Goal: Book appointment/travel/reservation

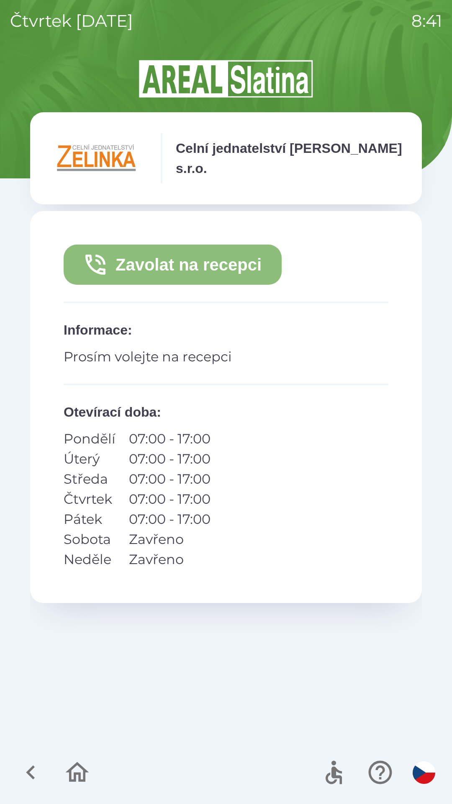
click at [237, 262] on button "Zavolat na recepci" at bounding box center [173, 265] width 218 height 40
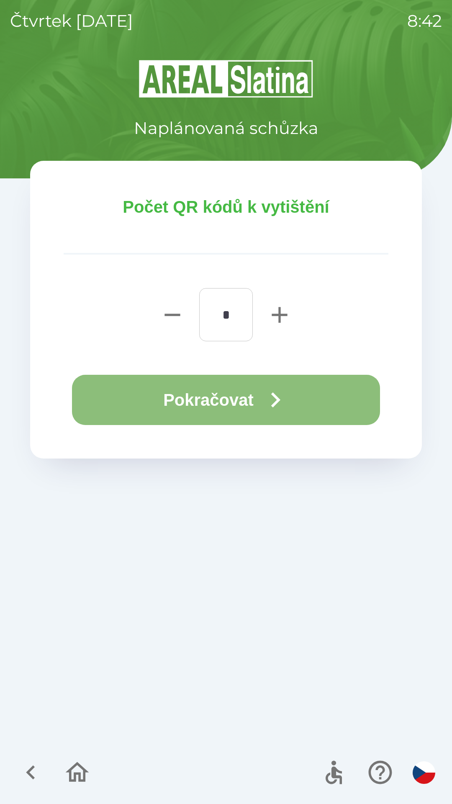
click at [211, 404] on button "Pokračovat" at bounding box center [226, 400] width 308 height 50
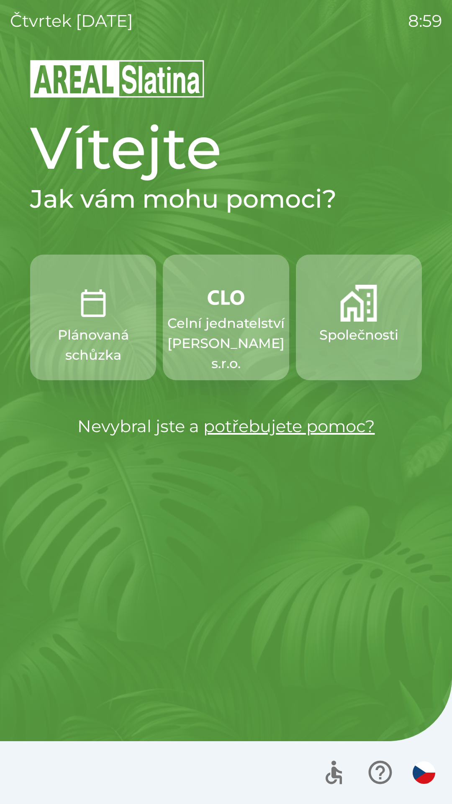
click at [92, 319] on img "button" at bounding box center [93, 303] width 37 height 37
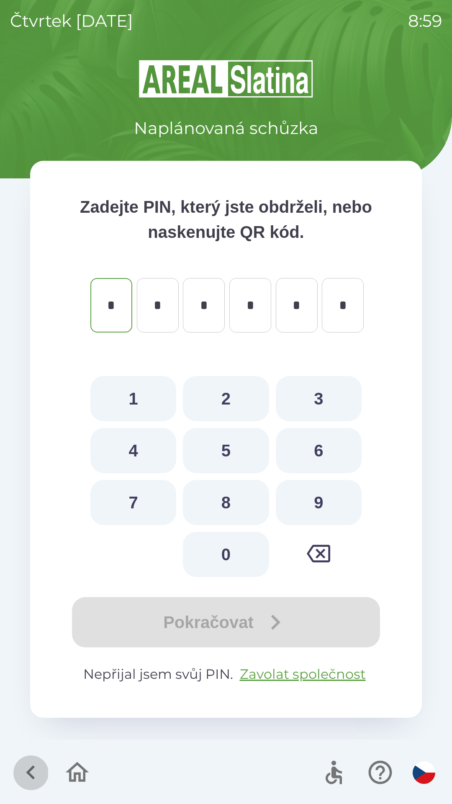
click at [26, 768] on icon "button" at bounding box center [31, 772] width 28 height 28
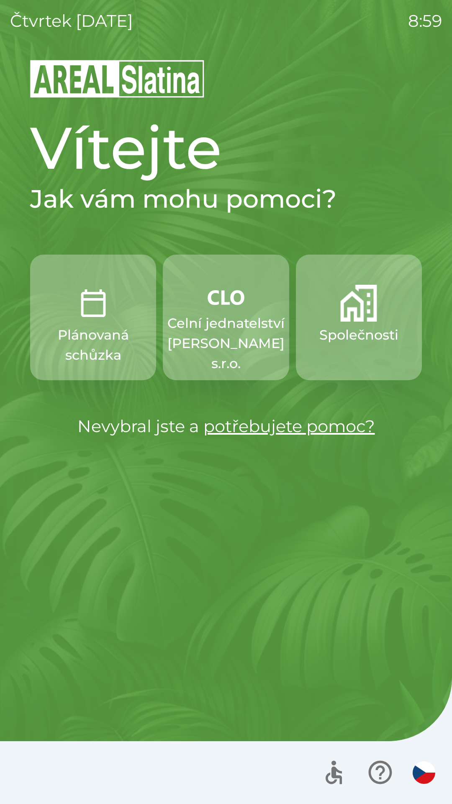
click at [371, 321] on img "button" at bounding box center [358, 303] width 37 height 37
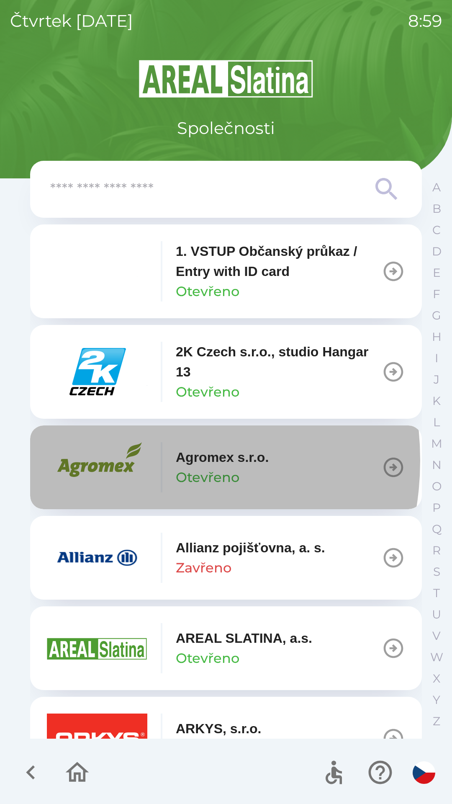
click at [119, 460] on img "button" at bounding box center [97, 467] width 100 height 50
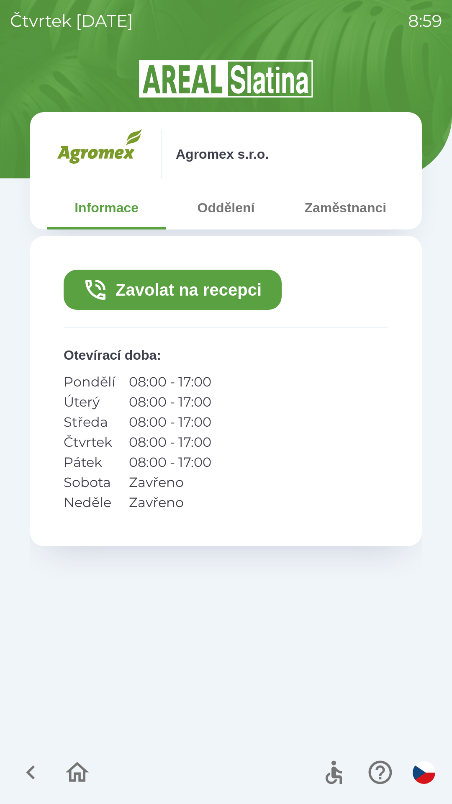
click at [227, 301] on button "Zavolat na recepci" at bounding box center [173, 290] width 218 height 40
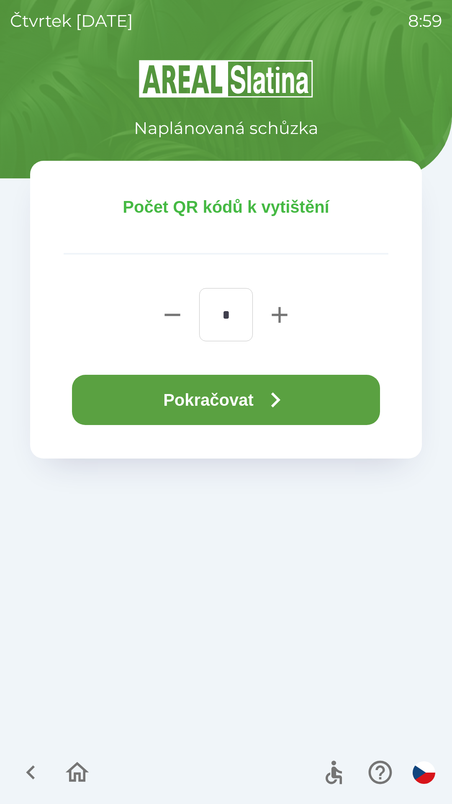
click at [279, 393] on icon "button" at bounding box center [275, 400] width 30 height 30
